Goal: Navigation & Orientation: Find specific page/section

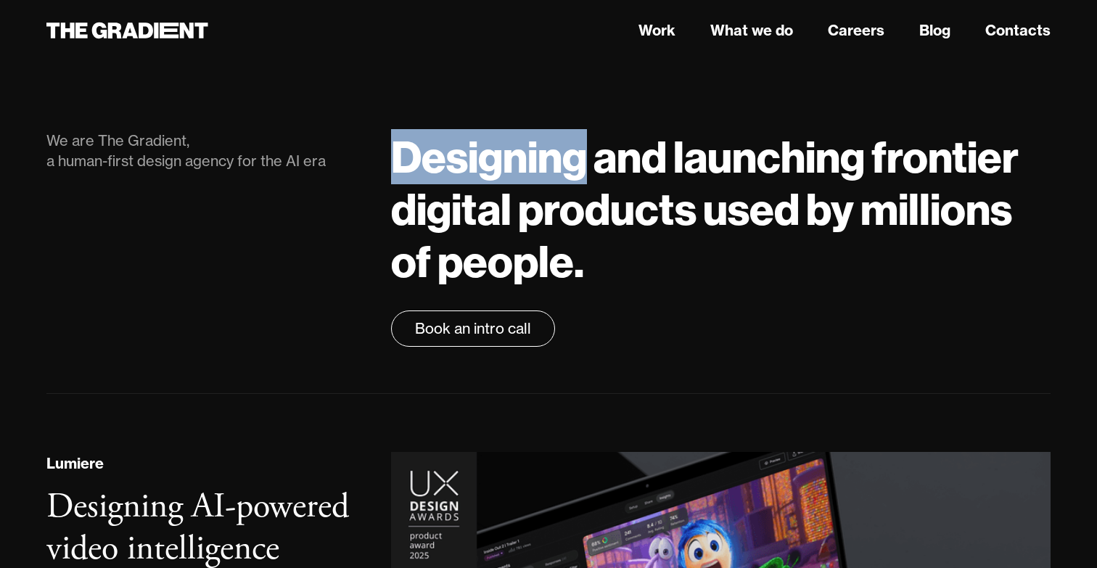
click at [768, 155] on h1 "Designing and launching frontier digital products used by millions of people." at bounding box center [721, 209] width 660 height 157
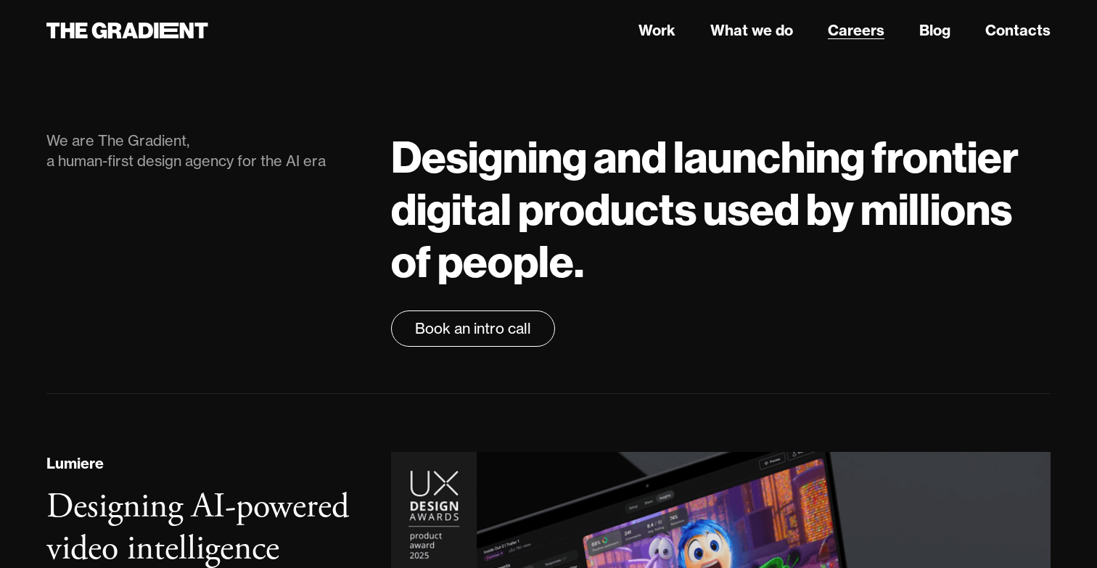
click at [866, 34] on link "Careers" at bounding box center [856, 31] width 57 height 22
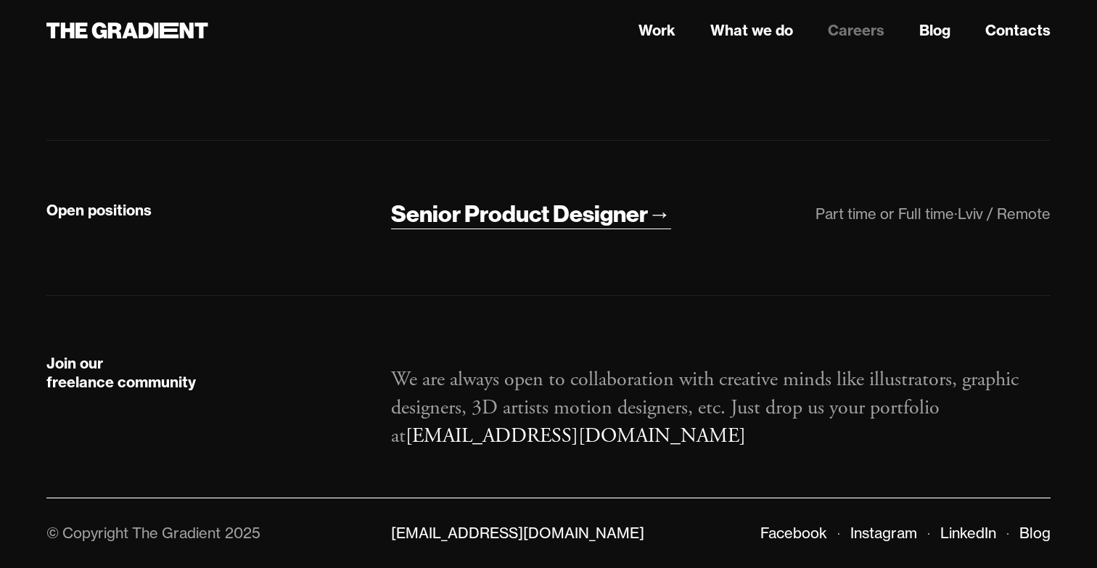
scroll to position [264, 0]
click at [503, 411] on p "We are always open to collaboration with creative minds like illustrators, grap…" at bounding box center [721, 409] width 660 height 86
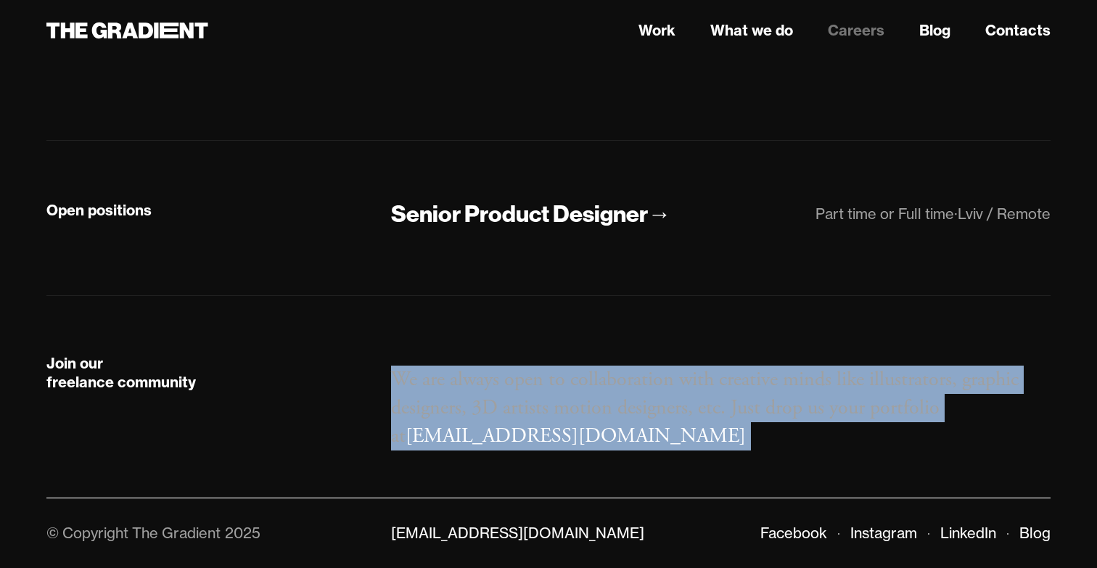
click at [617, 400] on p "We are always open to collaboration with creative minds like illustrators, grap…" at bounding box center [721, 409] width 660 height 86
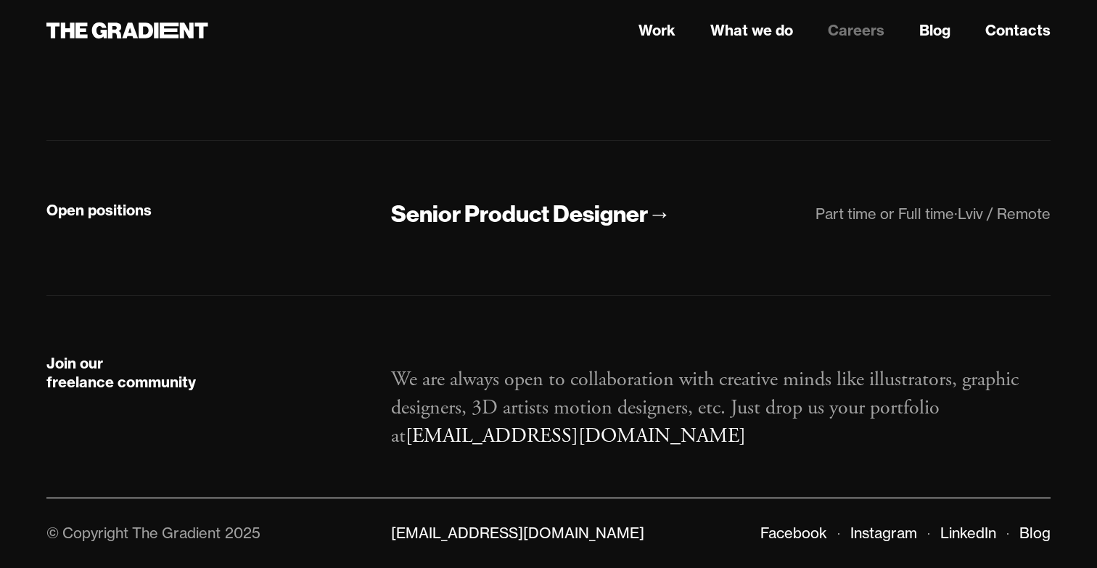
click at [617, 400] on p "We are always open to collaboration with creative minds like illustrators, grap…" at bounding box center [721, 409] width 660 height 86
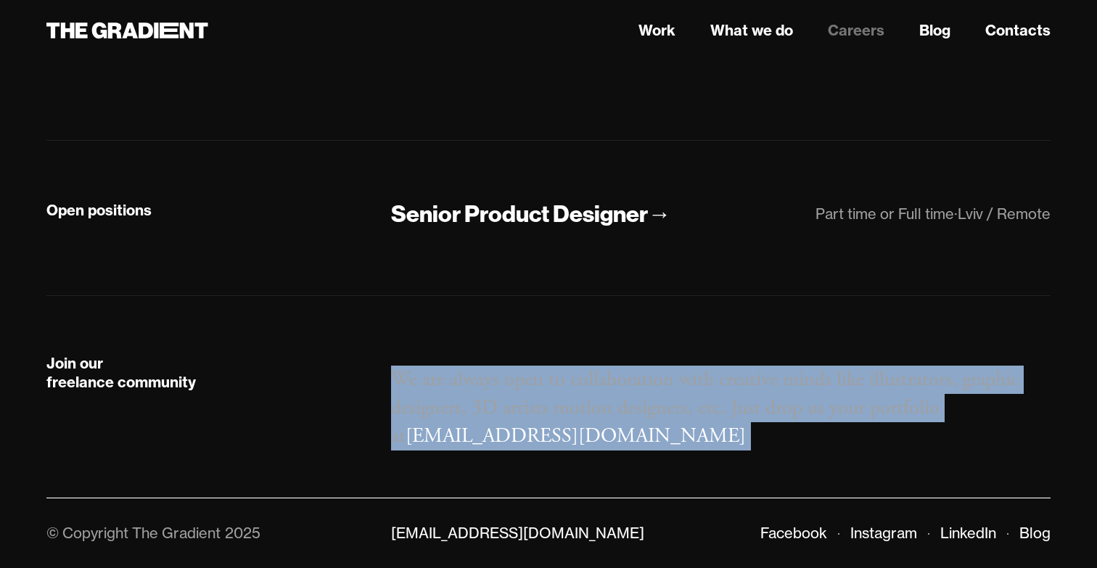
click at [586, 400] on p "We are always open to collaboration with creative minds like illustrators, grap…" at bounding box center [721, 409] width 660 height 86
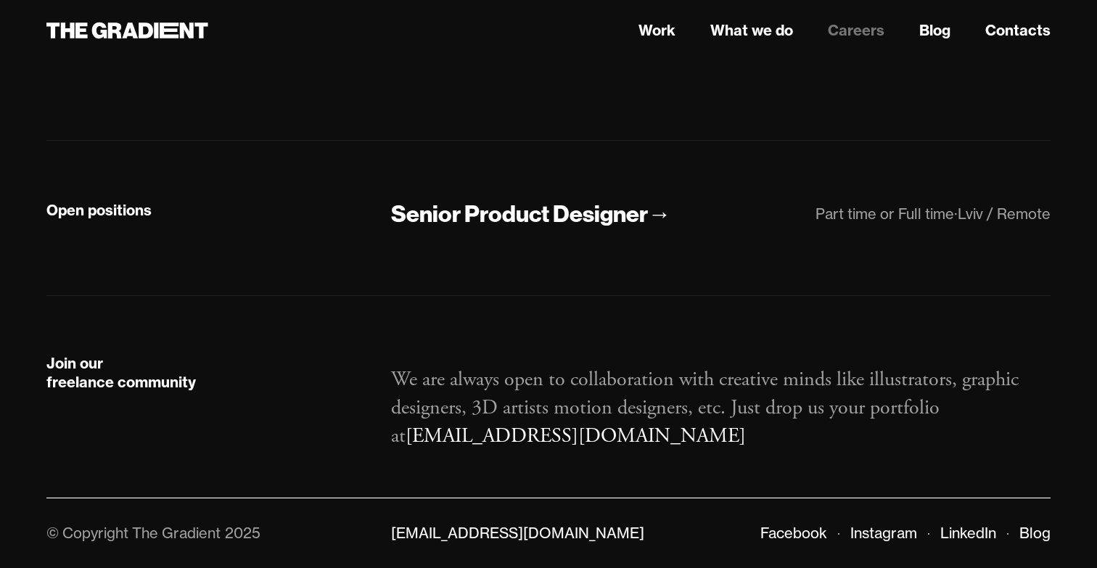
click at [586, 400] on p "We are always open to collaboration with creative minds like illustrators, grap…" at bounding box center [721, 409] width 660 height 86
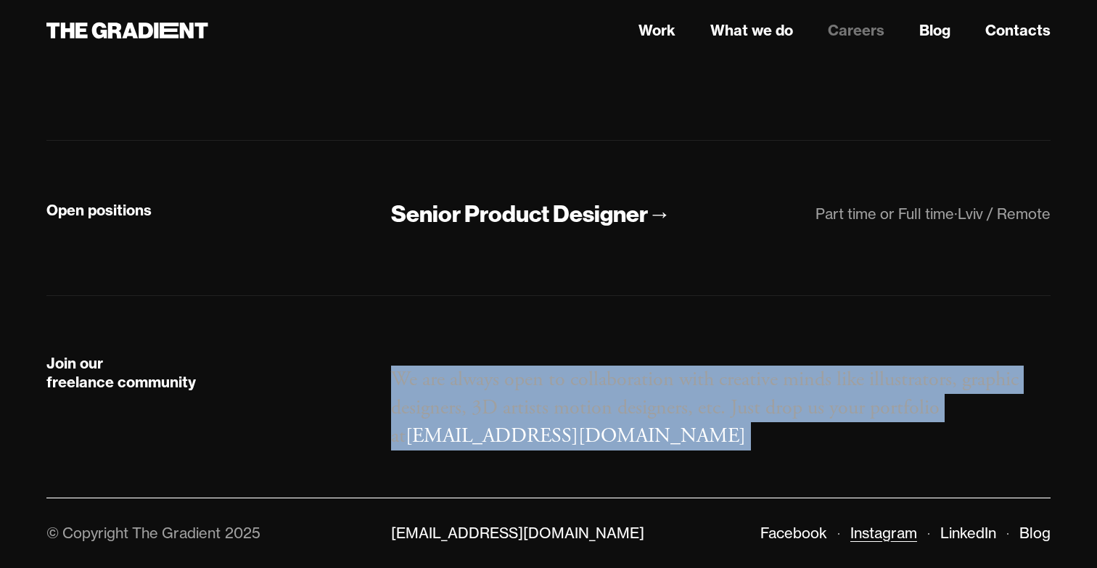
click at [908, 529] on link "Instagram" at bounding box center [883, 533] width 67 height 18
click at [568, 58] on header "Work What we do Careers Blog Contacts" at bounding box center [548, 30] width 1097 height 61
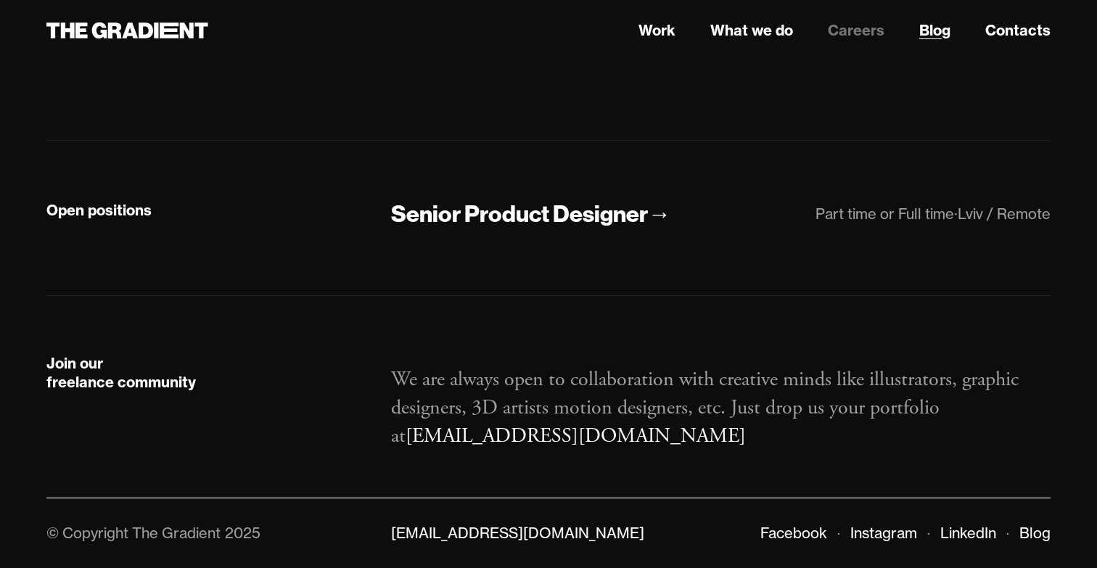
click at [929, 28] on link "Blog" at bounding box center [934, 31] width 31 height 22
